Goal: Information Seeking & Learning: Learn about a topic

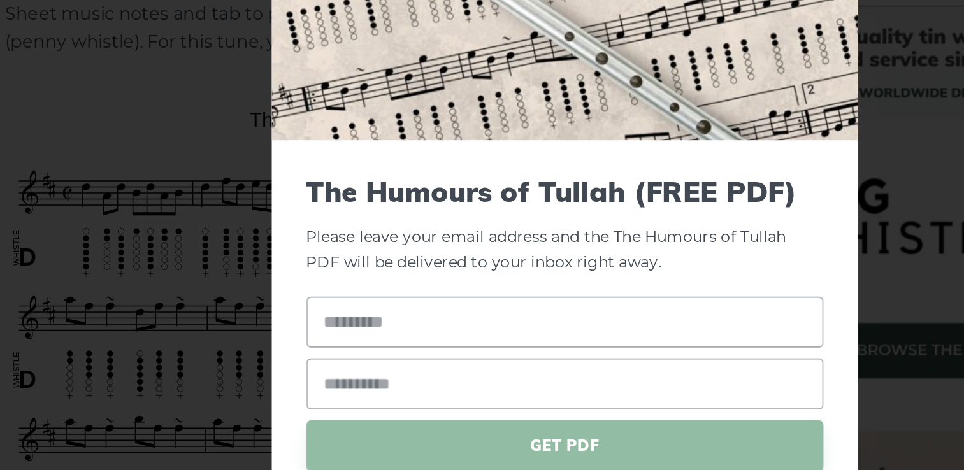
scroll to position [251, 0]
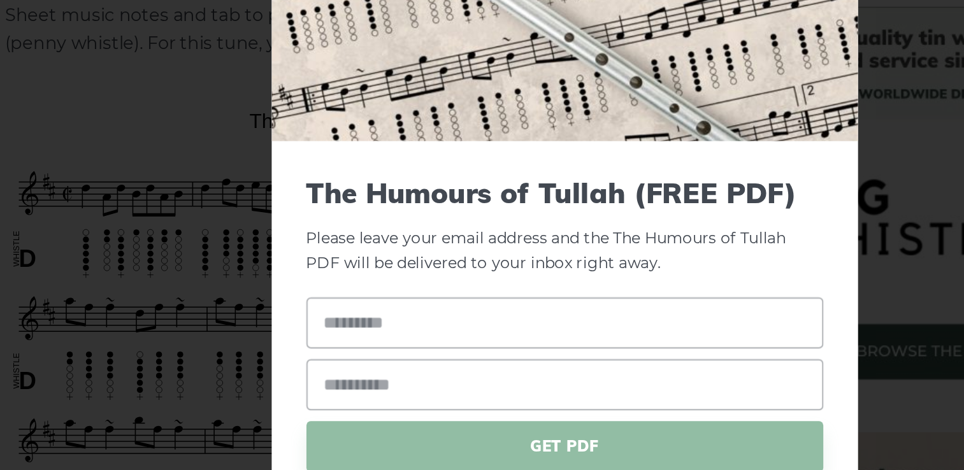
drag, startPoint x: 364, startPoint y: 267, endPoint x: 371, endPoint y: 258, distance: 11.0
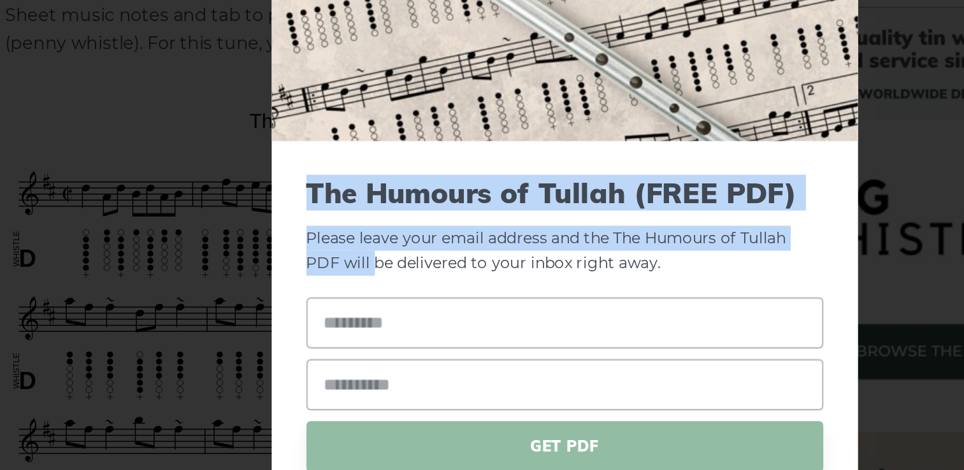
drag, startPoint x: 371, startPoint y: 258, endPoint x: 666, endPoint y: 147, distance: 315.9
click at [666, 147] on div "× The Humours of Tullah (FREE PDF) Please leave your email address and the The …" at bounding box center [482, 235] width 964 height 470
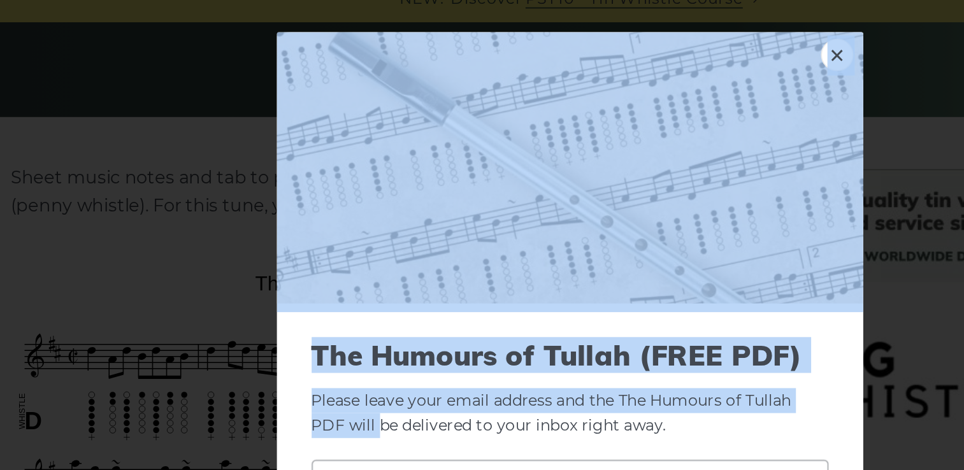
click at [640, 46] on link "×" at bounding box center [638, 47] width 19 height 19
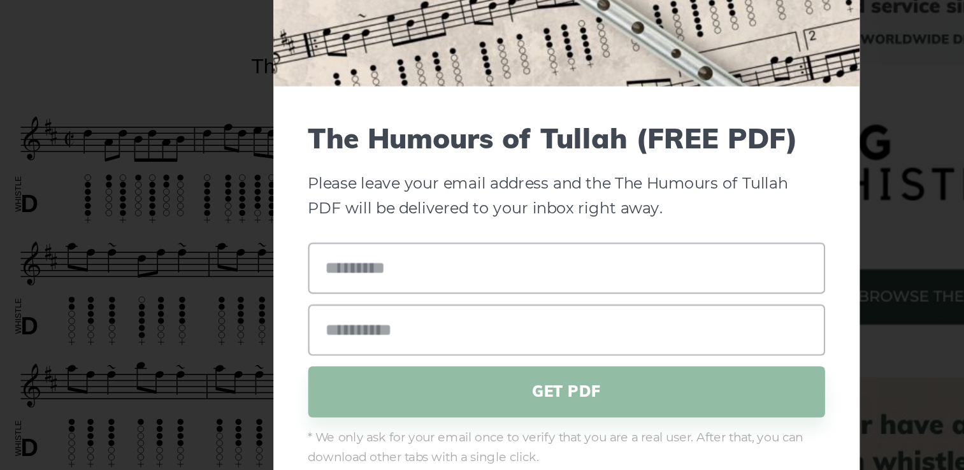
drag, startPoint x: 430, startPoint y: 190, endPoint x: 633, endPoint y: 235, distance: 207.4
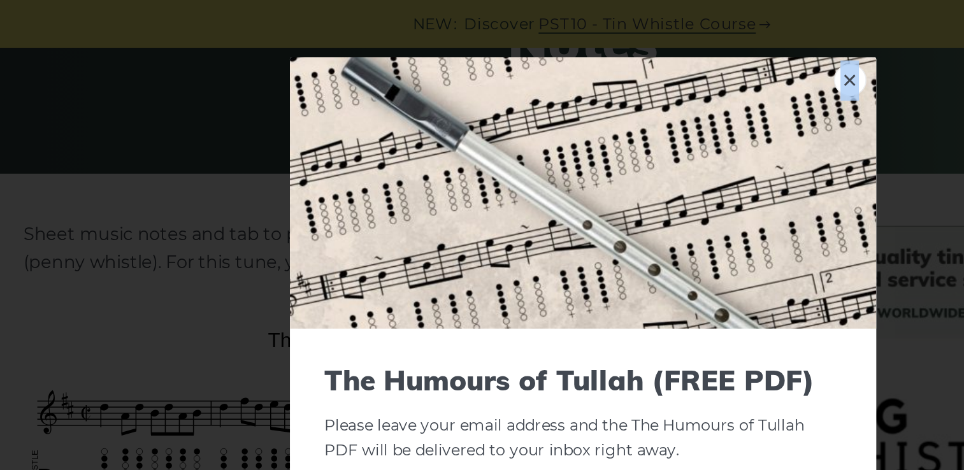
scroll to position [196, 0]
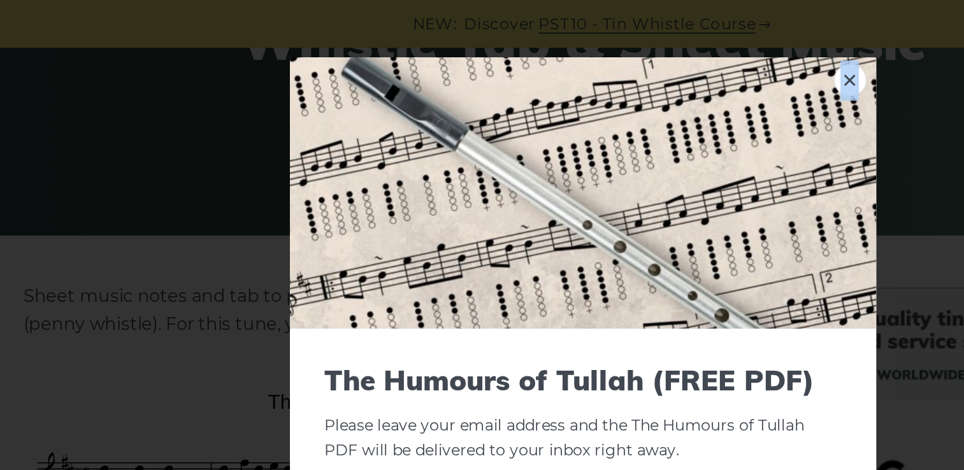
click at [636, 45] on link "×" at bounding box center [638, 47] width 19 height 19
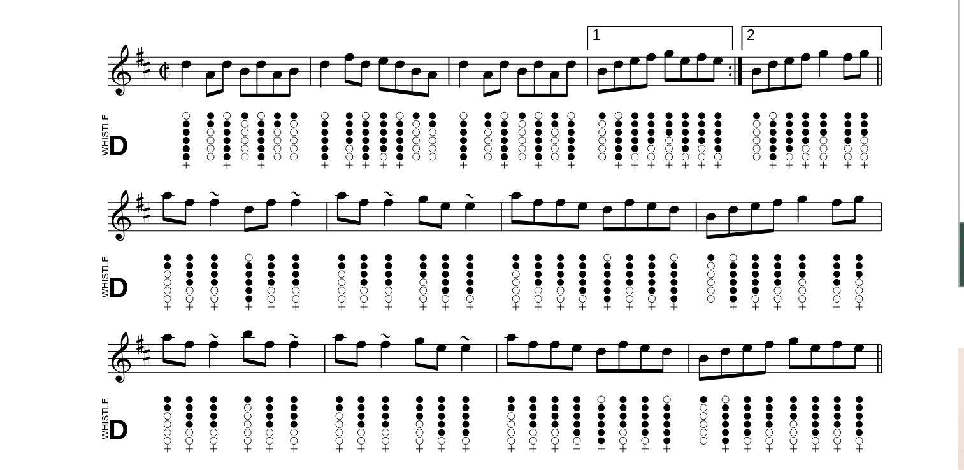
scroll to position [220, 0]
